Goal: Use online tool/utility: Utilize a website feature to perform a specific function

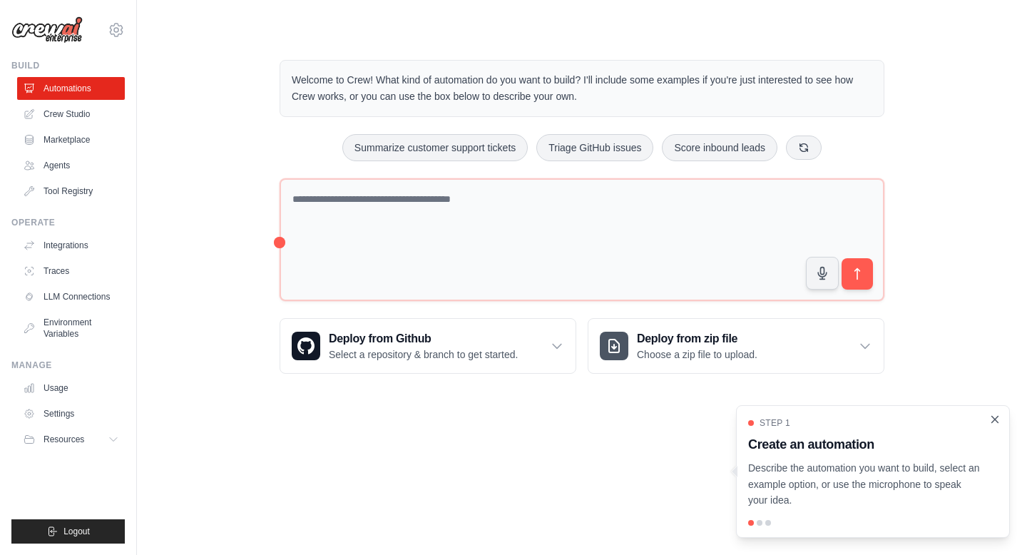
click at [994, 419] on icon "Close walkthrough" at bounding box center [995, 419] width 6 height 6
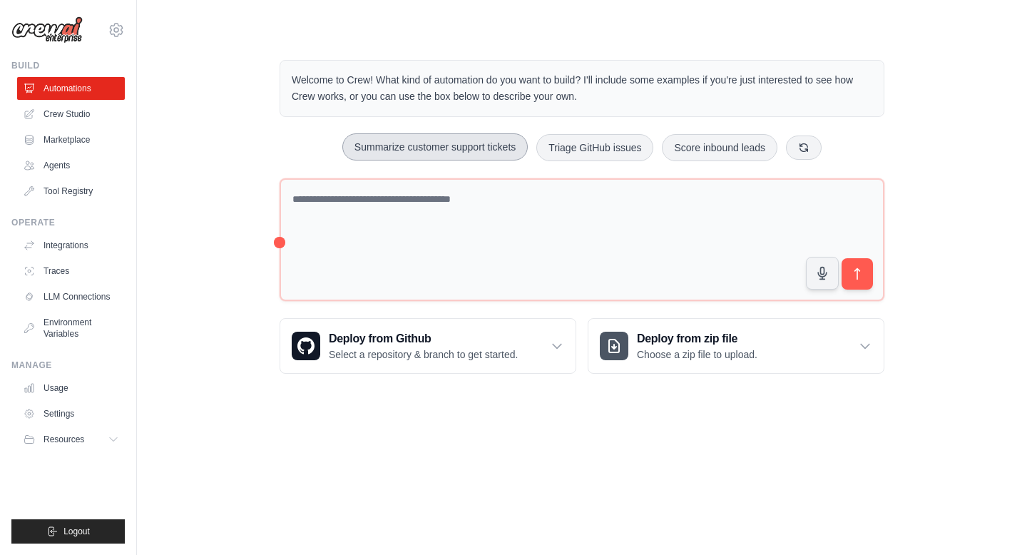
click at [443, 148] on button "Summarize customer support tickets" at bounding box center [434, 146] width 185 height 27
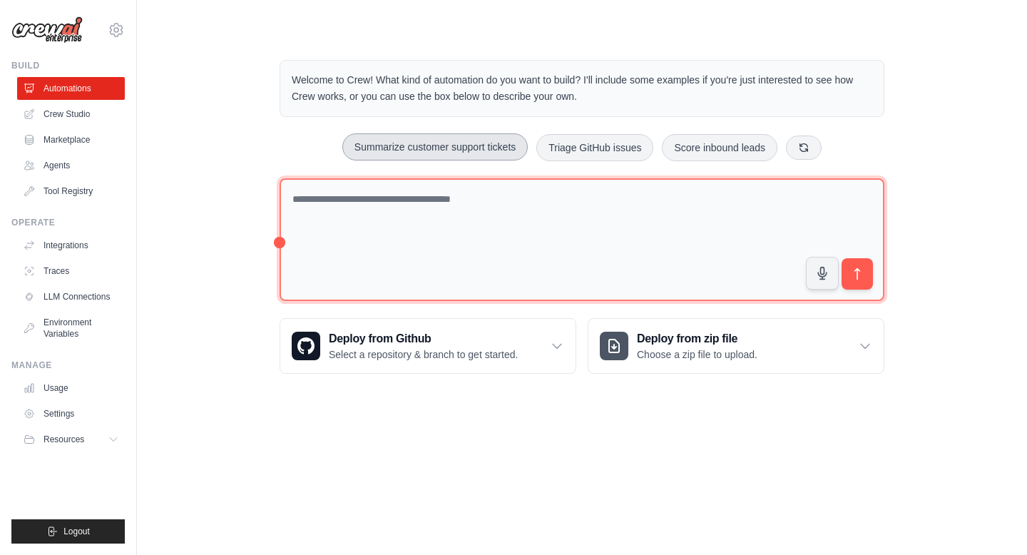
type textarea "**********"
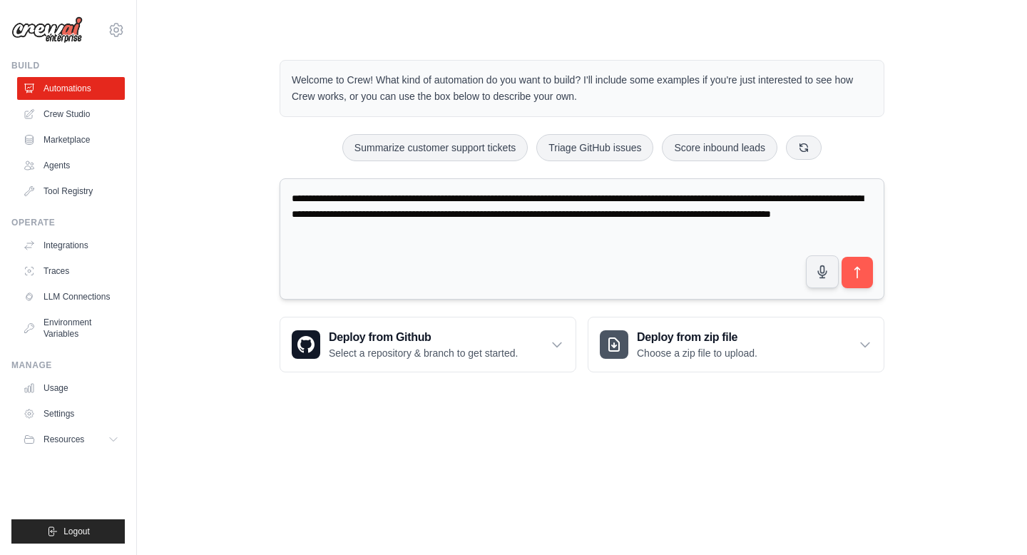
drag, startPoint x: 290, startPoint y: 196, endPoint x: 531, endPoint y: 249, distance: 246.8
click at [531, 249] on textarea "**********" at bounding box center [582, 239] width 605 height 122
click at [851, 277] on icon "submit" at bounding box center [857, 272] width 15 height 15
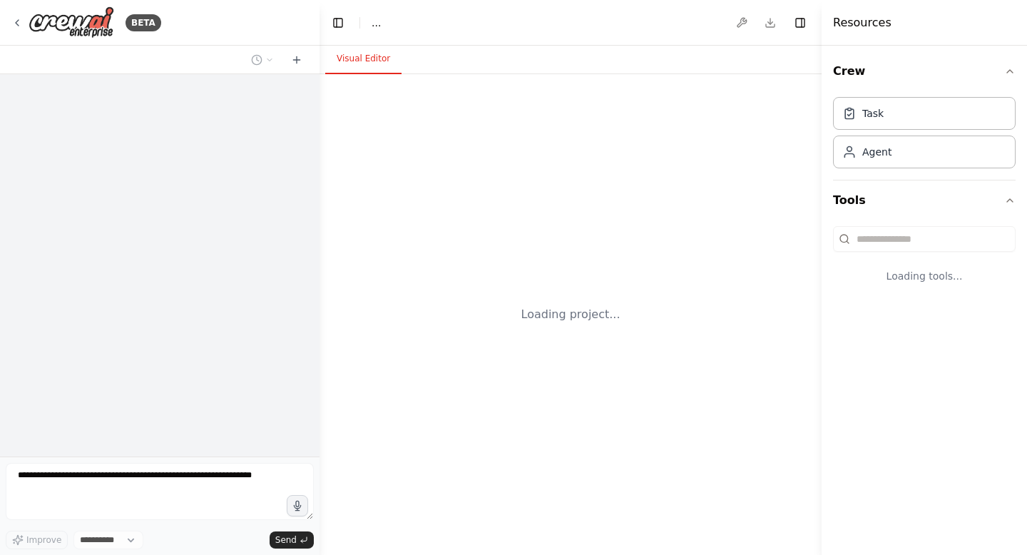
select select "****"
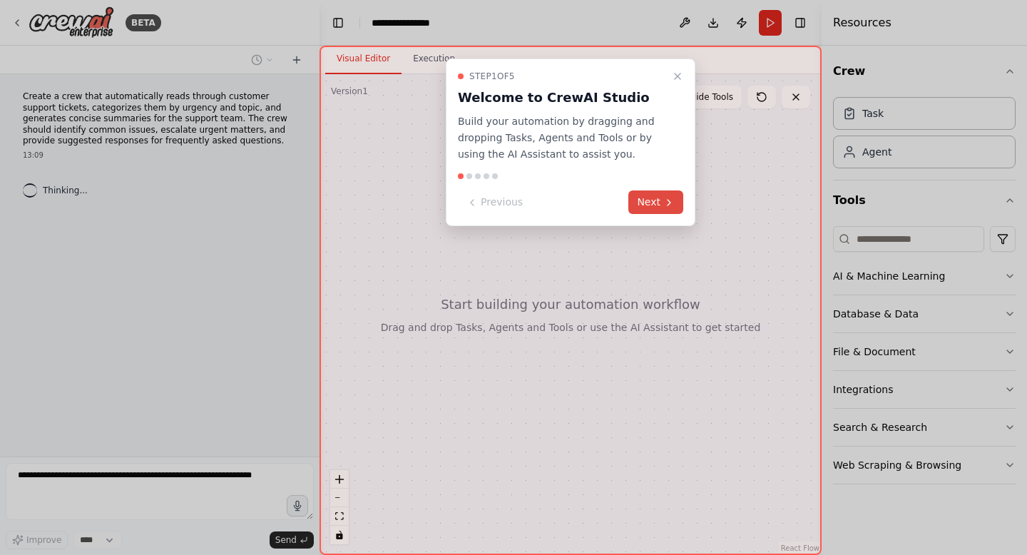
click at [666, 205] on icon at bounding box center [668, 202] width 11 height 11
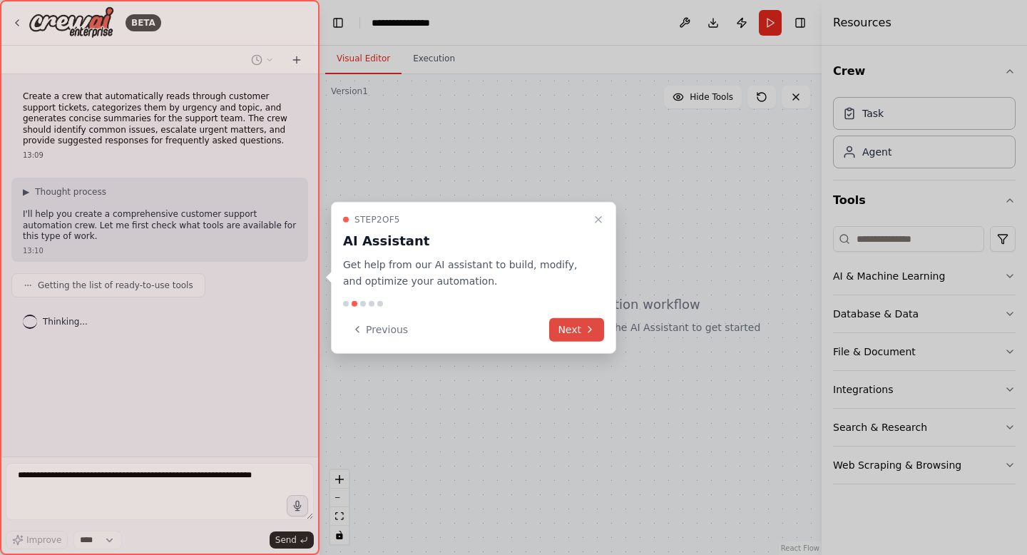
click at [573, 326] on button "Next" at bounding box center [576, 329] width 55 height 24
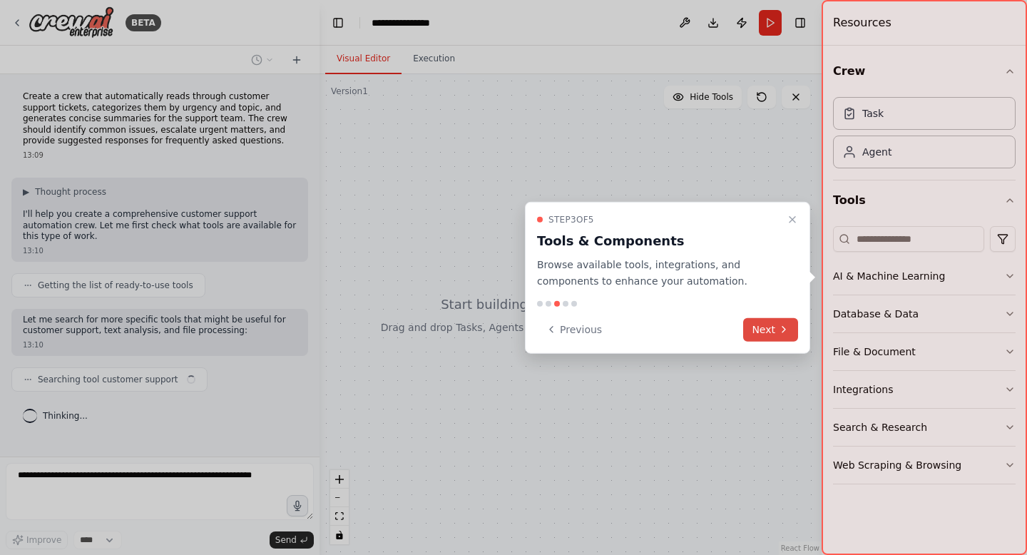
click at [763, 325] on button "Next" at bounding box center [770, 329] width 55 height 24
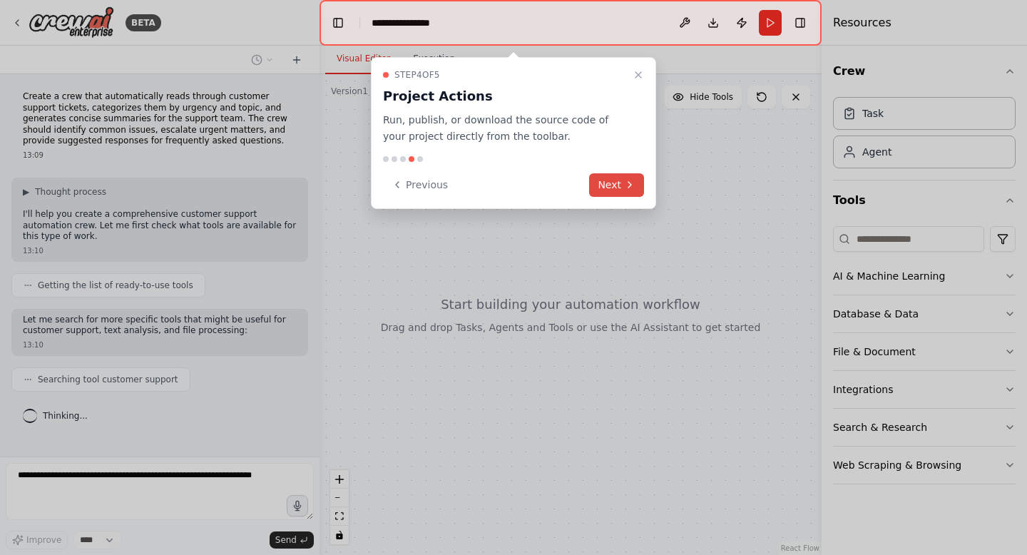
scroll to position [19, 0]
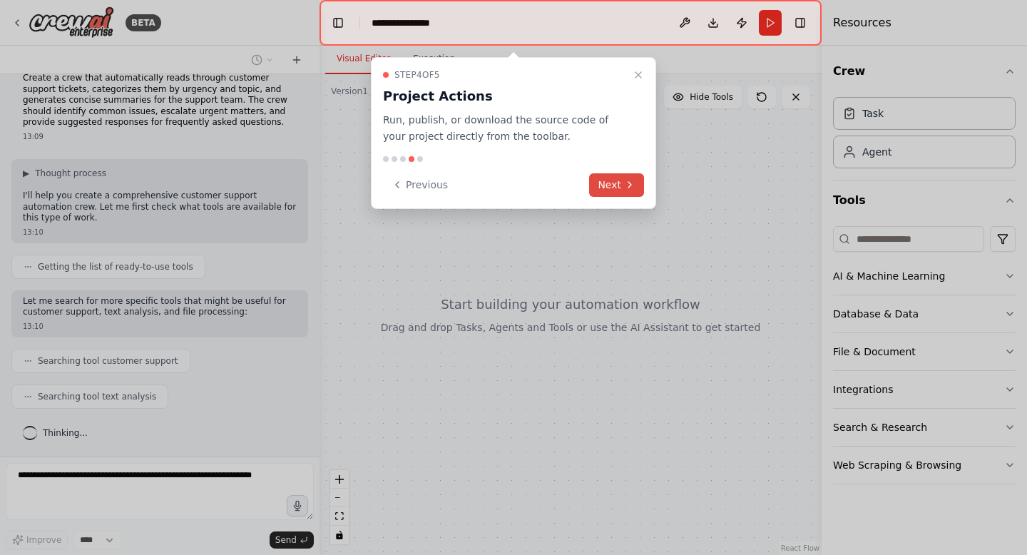
click at [597, 183] on button "Next" at bounding box center [616, 185] width 55 height 24
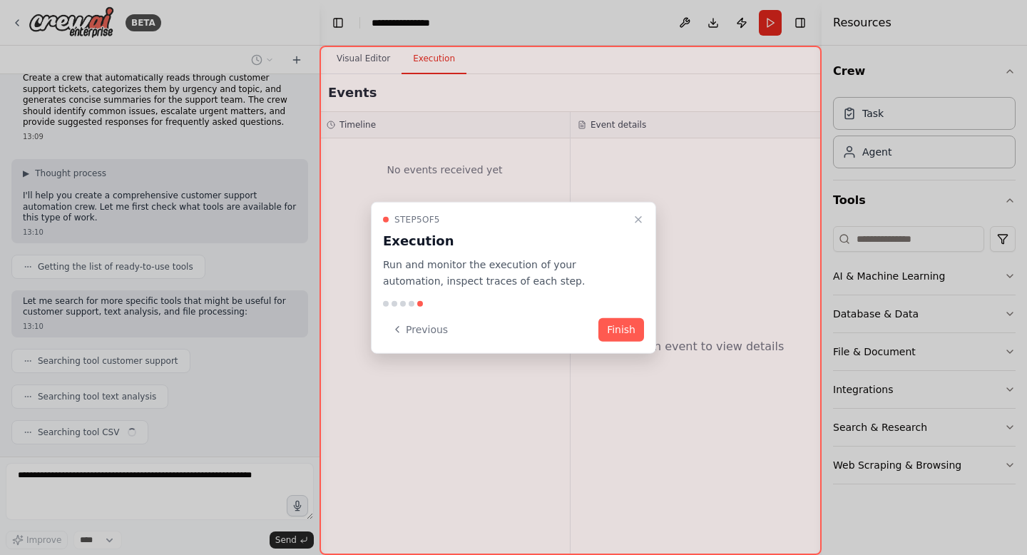
scroll to position [54, 0]
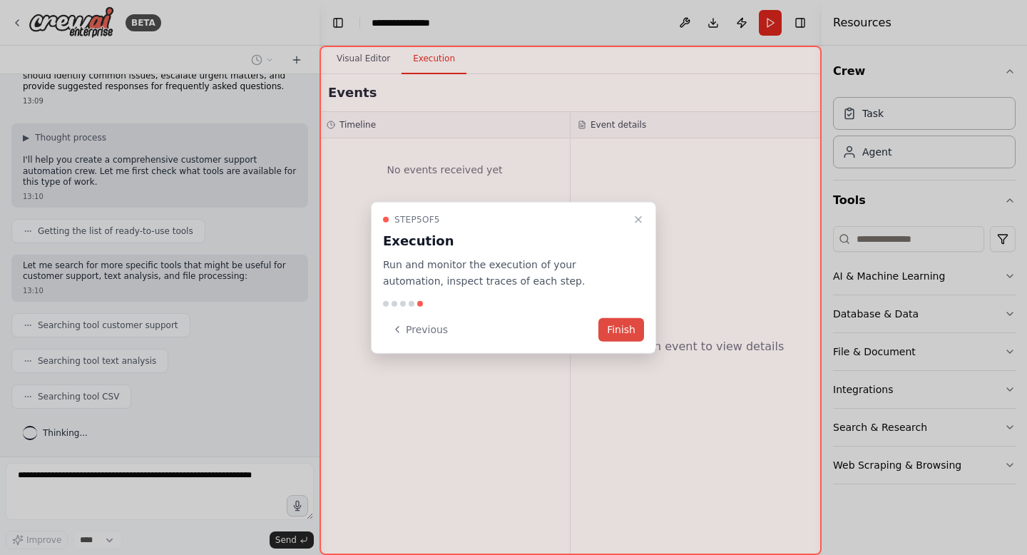
click at [626, 322] on button "Finish" at bounding box center [621, 329] width 46 height 24
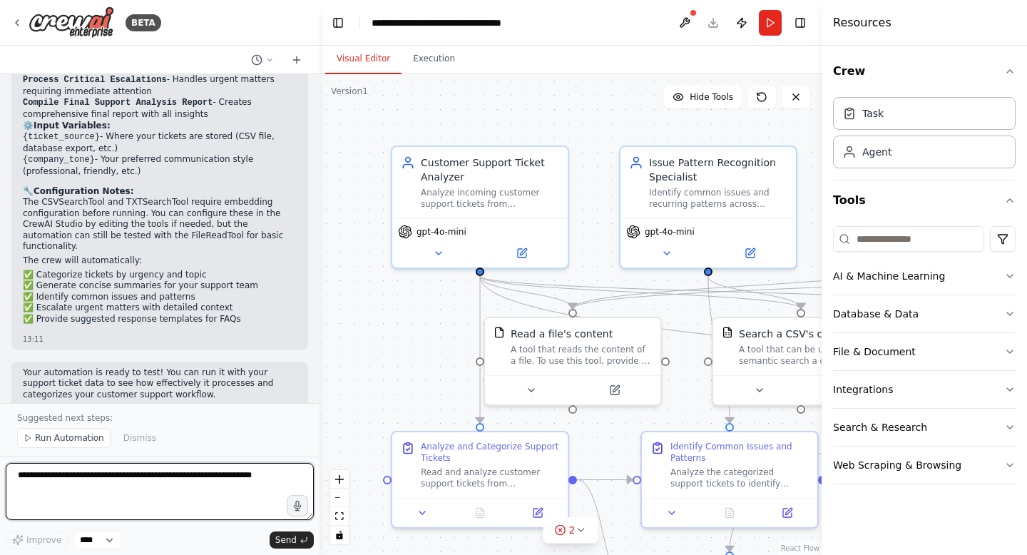
scroll to position [1416, 0]
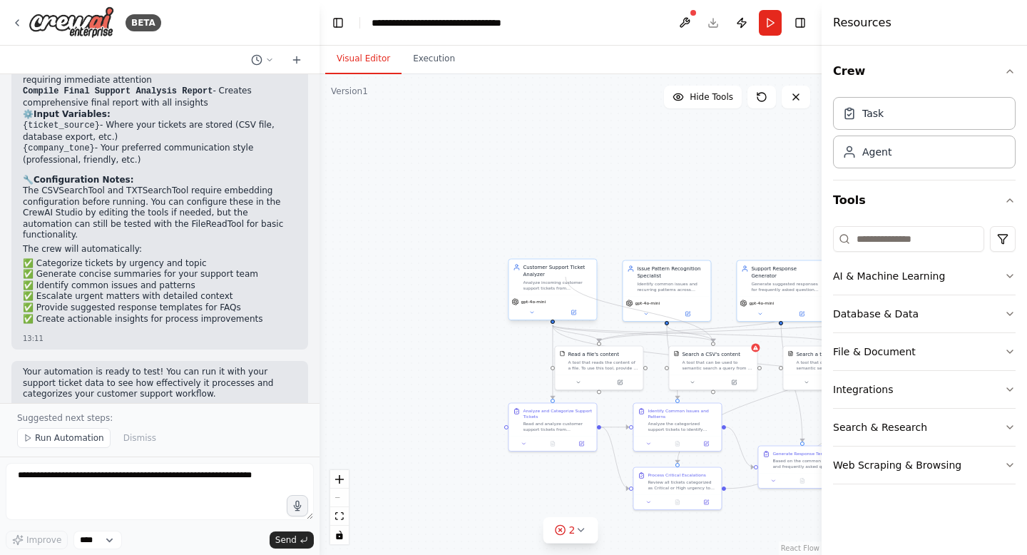
drag, startPoint x: 715, startPoint y: 342, endPoint x: 566, endPoint y: 277, distance: 162.9
click at [566, 277] on div "Customer Support Ticket Analyzer Analyze incoming customer support tickets from…" at bounding box center [597, 345] width 251 height 240
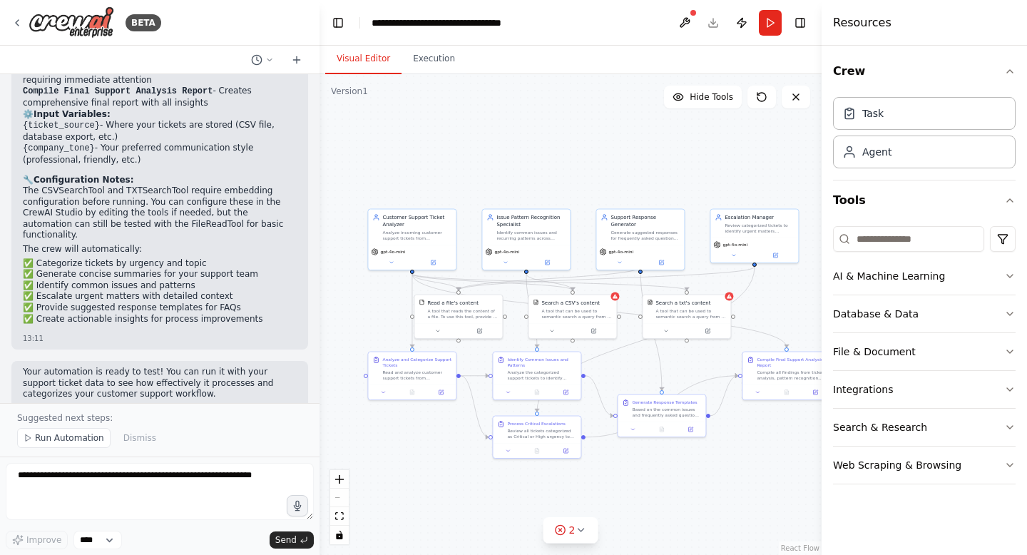
drag, startPoint x: 671, startPoint y: 190, endPoint x: 532, endPoint y: 139, distance: 148.0
click at [532, 139] on div ".deletable-edge-delete-btn { width: 20px; height: 20px; border: 0px solid #ffff…" at bounding box center [571, 314] width 502 height 481
drag, startPoint x: 532, startPoint y: 139, endPoint x: 519, endPoint y: 140, distance: 12.9
click at [519, 140] on div ".deletable-edge-delete-btn { width: 20px; height: 20px; border: 0px solid #ffff…" at bounding box center [571, 314] width 502 height 481
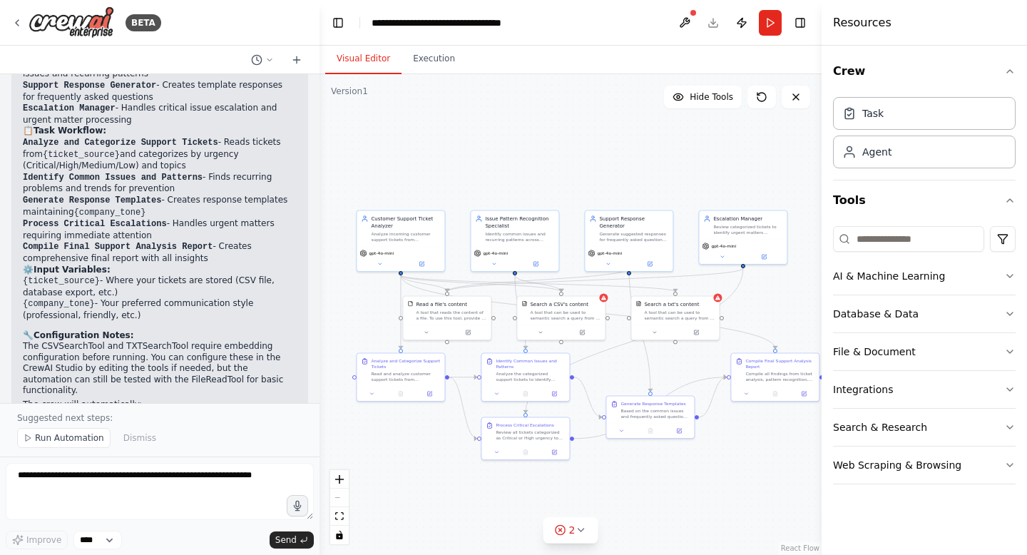
scroll to position [1262, 0]
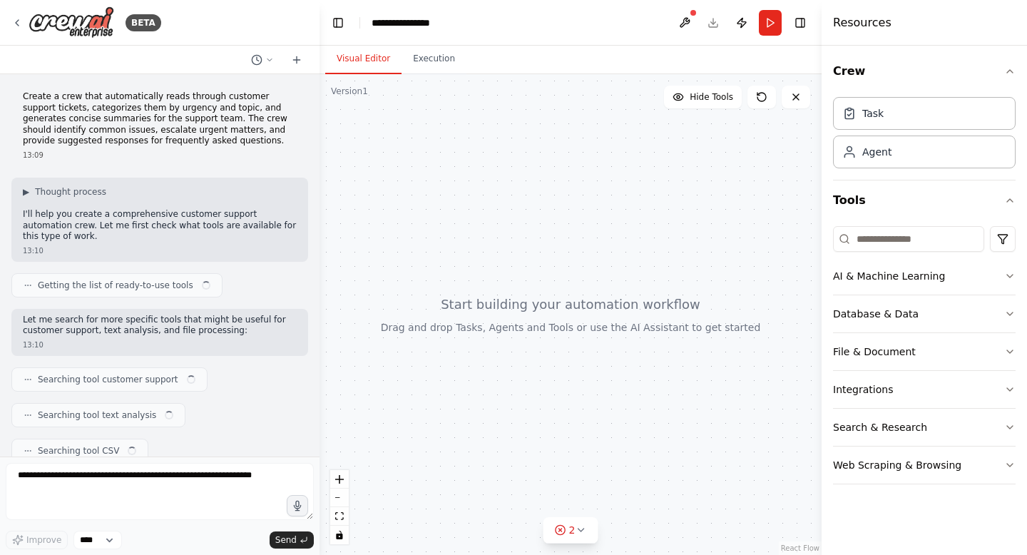
scroll to position [1362, 0]
